Goal: Information Seeking & Learning: Check status

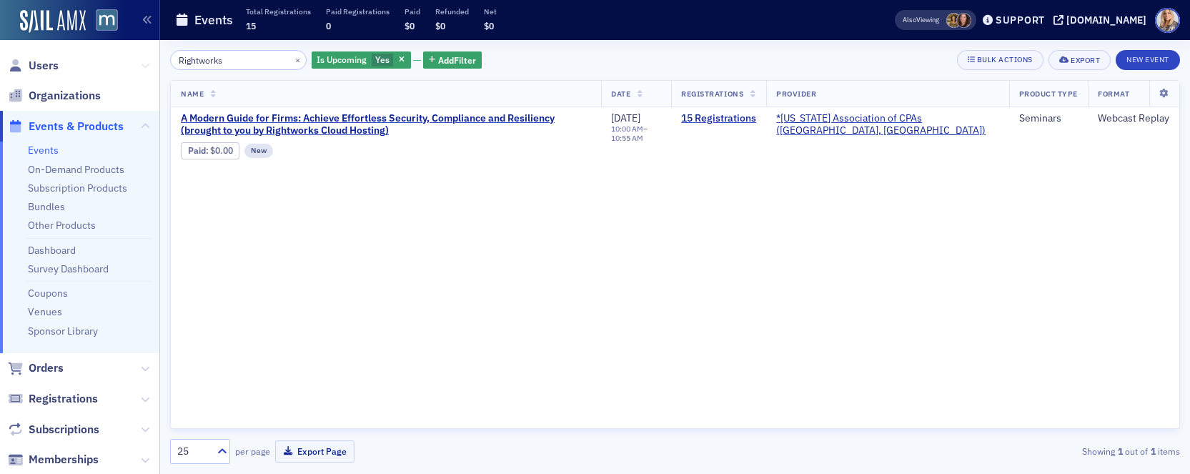
click at [148, 69] on button at bounding box center [145, 66] width 9 height 16
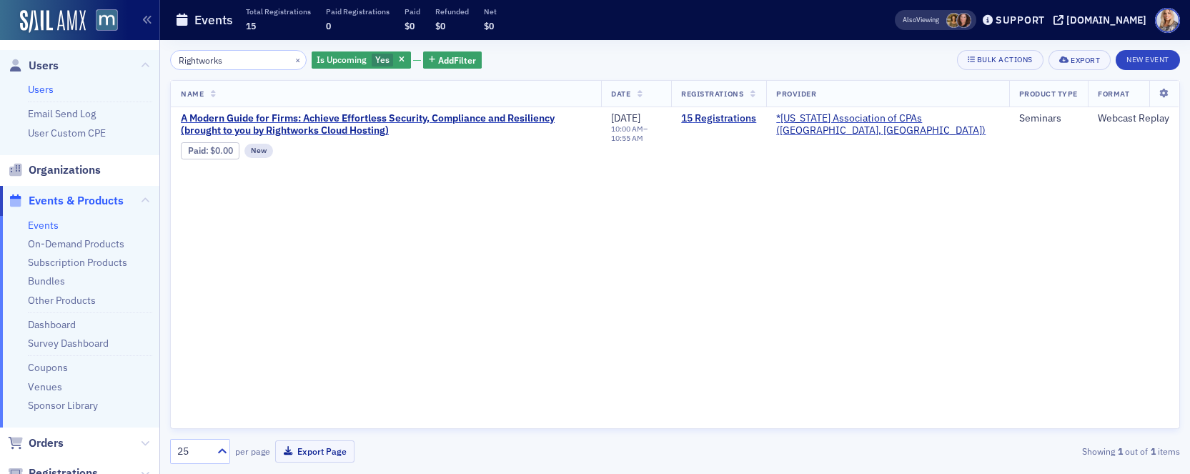
click at [41, 86] on link "Users" at bounding box center [41, 89] width 26 height 13
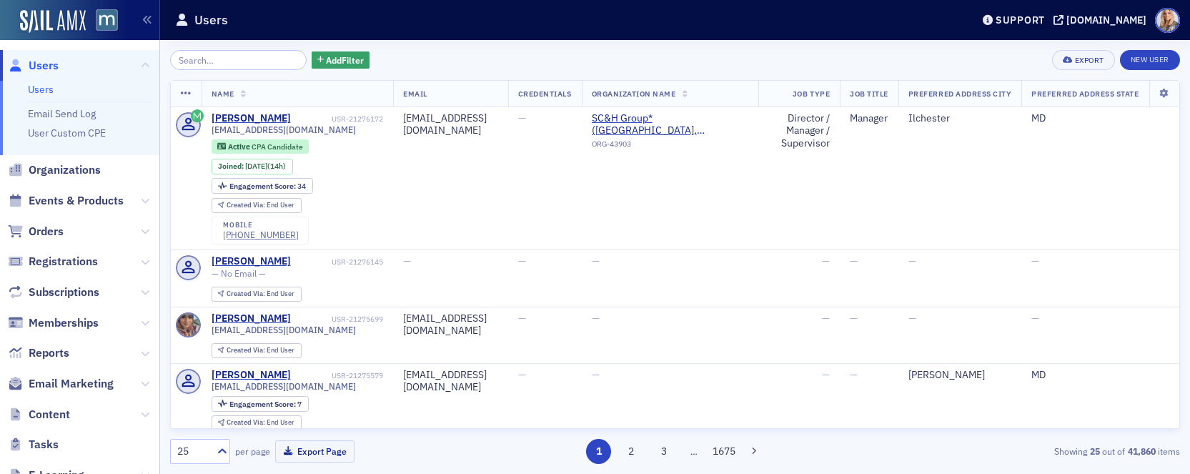
click at [202, 61] on input "search" at bounding box center [238, 60] width 136 height 20
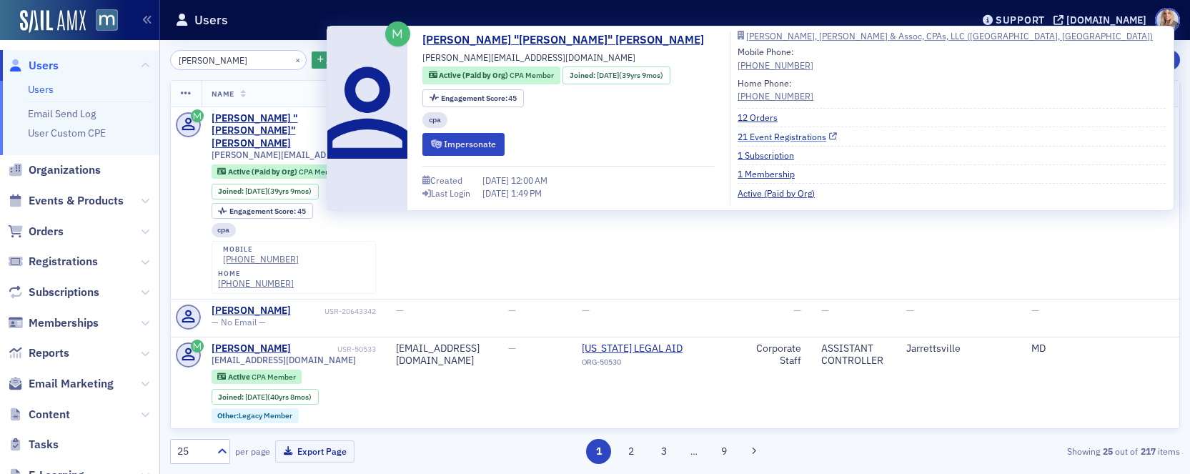
type input "[PERSON_NAME]"
click at [738, 137] on link "21 Event Registrations" at bounding box center [787, 136] width 99 height 13
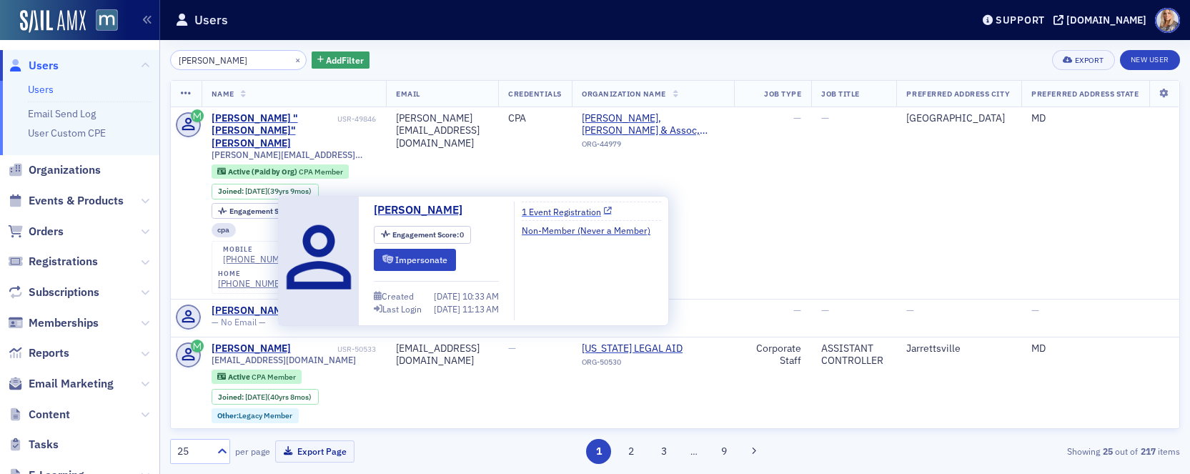
click at [586, 212] on link "1 Event Registration" at bounding box center [567, 211] width 90 height 13
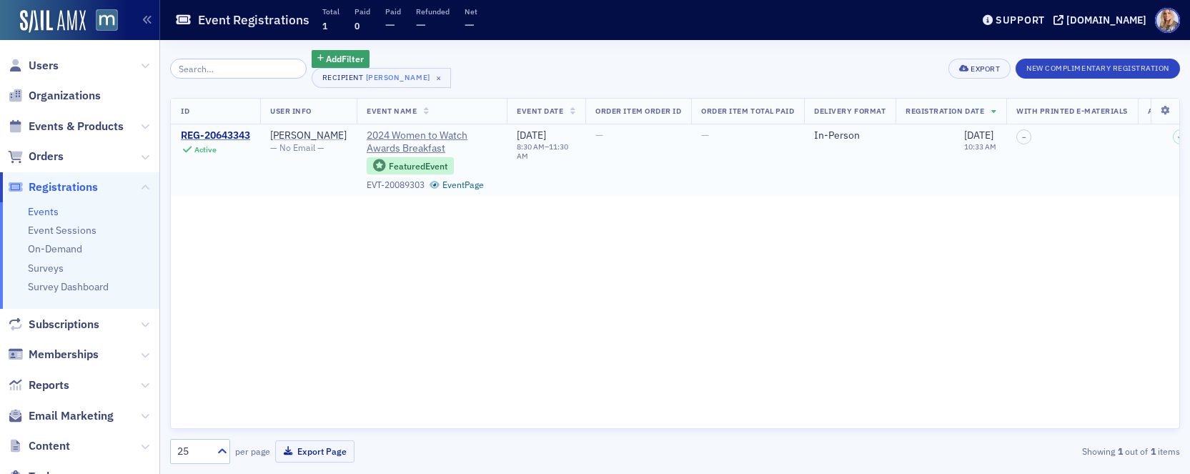
click at [245, 135] on div "REG-20643343" at bounding box center [215, 135] width 69 height 13
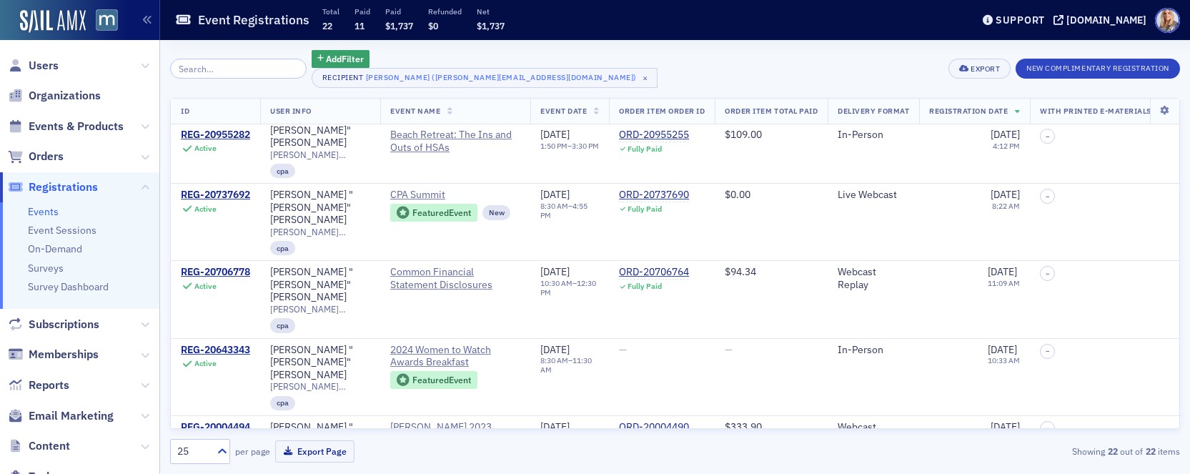
scroll to position [658, 0]
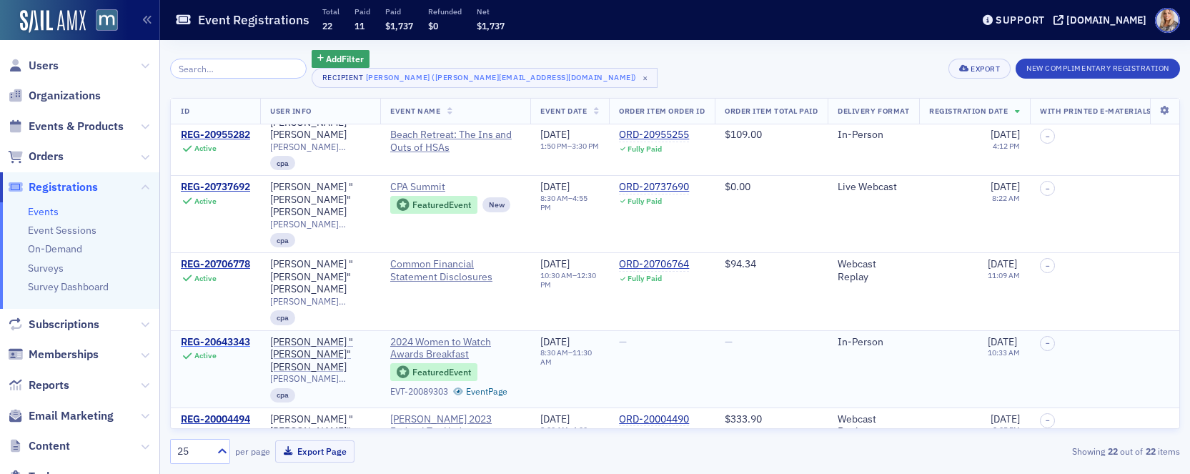
click at [237, 336] on div "REG-20643343" at bounding box center [215, 342] width 69 height 13
